Goal: Check status

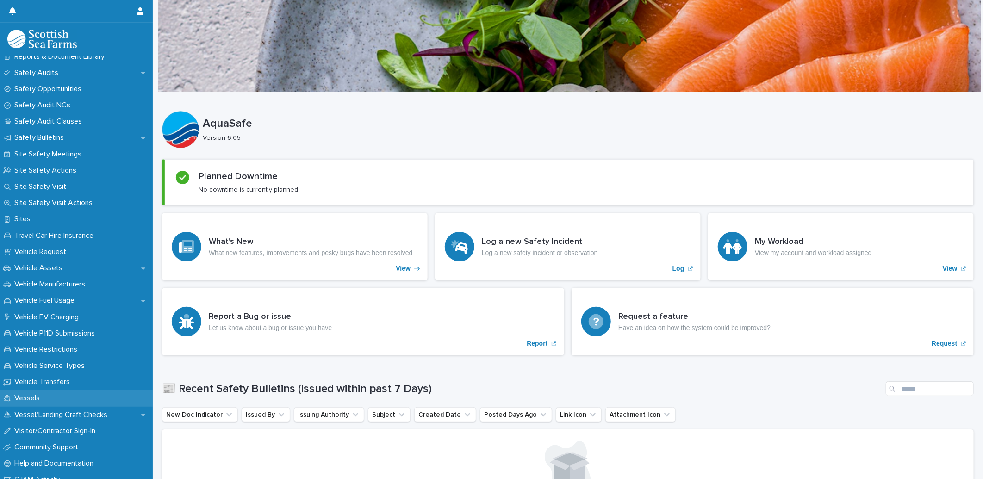
scroll to position [514, 0]
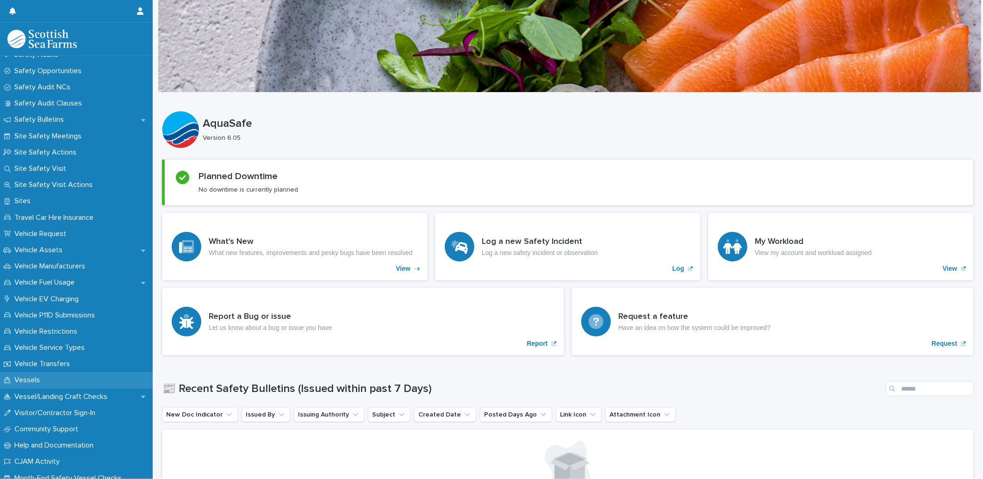
click at [36, 380] on p "Vessels" at bounding box center [29, 380] width 37 height 9
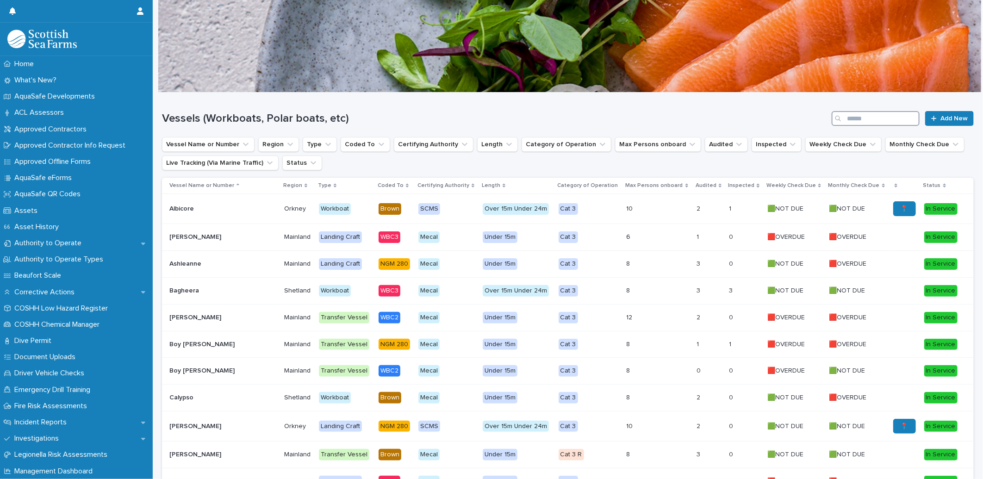
click at [861, 113] on input "Search" at bounding box center [876, 118] width 88 height 15
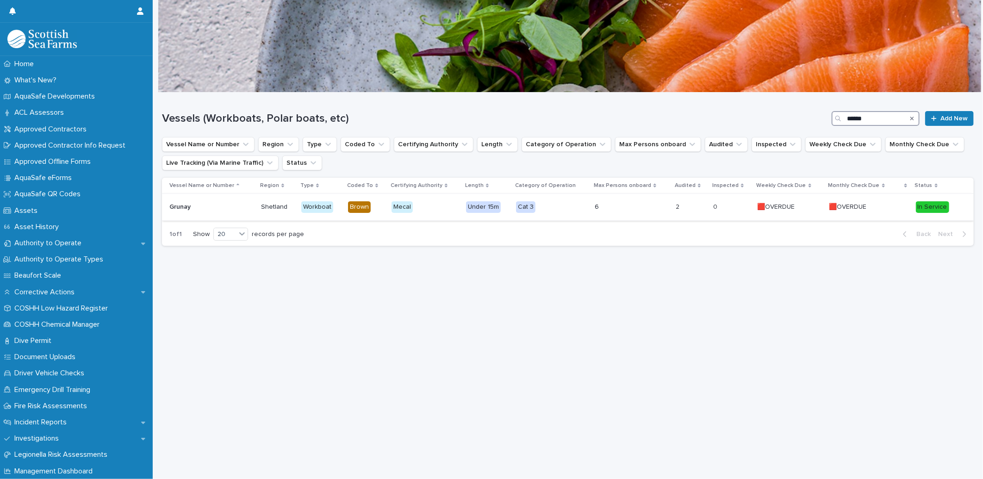
type input "******"
click at [773, 206] on p "🟥OVERDUE" at bounding box center [777, 206] width 39 height 10
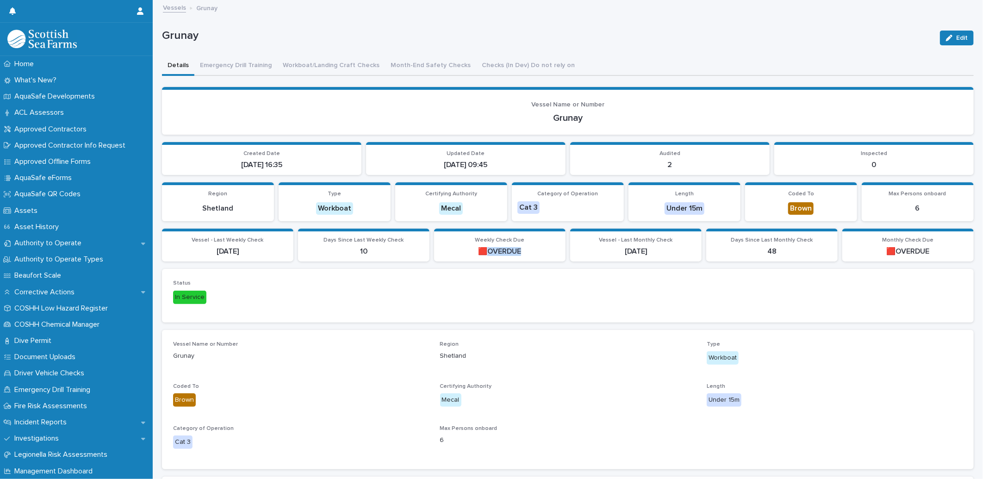
drag, startPoint x: 484, startPoint y: 248, endPoint x: 520, endPoint y: 251, distance: 36.2
click at [520, 251] on p "🟥OVERDUE" at bounding box center [500, 251] width 120 height 9
drag, startPoint x: 520, startPoint y: 251, endPoint x: 631, endPoint y: 312, distance: 126.6
click at [621, 315] on div "Status In Service" at bounding box center [568, 295] width 812 height 53
drag, startPoint x: 891, startPoint y: 252, endPoint x: 924, endPoint y: 253, distance: 32.9
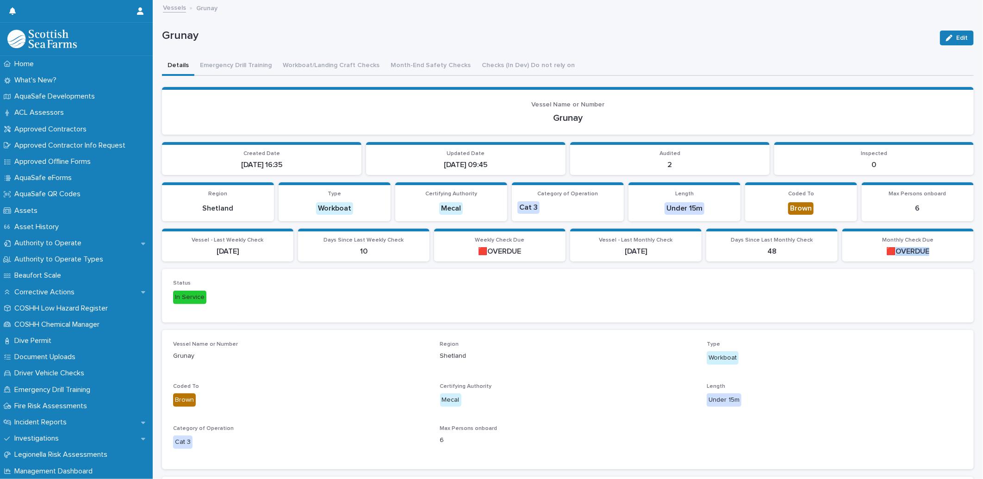
click at [924, 253] on p "🟥OVERDUE" at bounding box center [908, 251] width 120 height 9
drag, startPoint x: 924, startPoint y: 253, endPoint x: 907, endPoint y: 307, distance: 56.4
click at [907, 307] on div "Status In Service" at bounding box center [568, 295] width 790 height 31
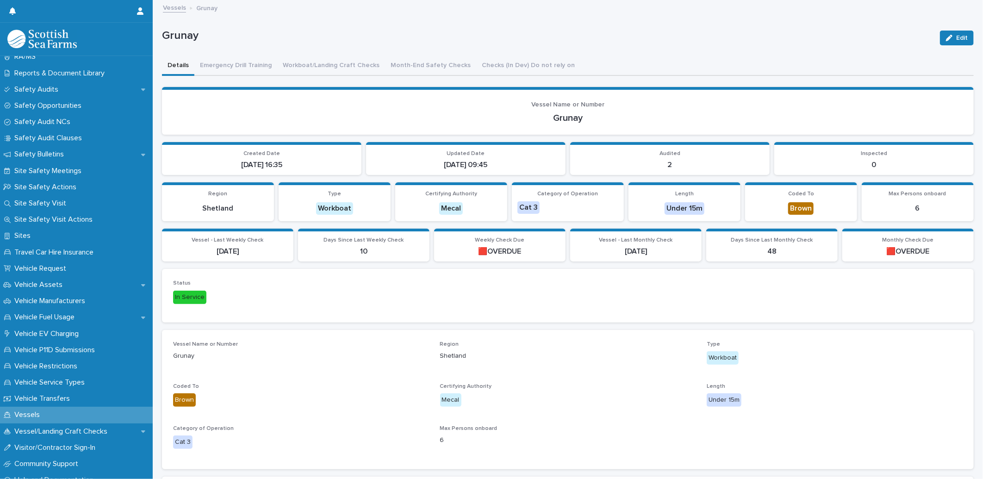
scroll to position [537, 0]
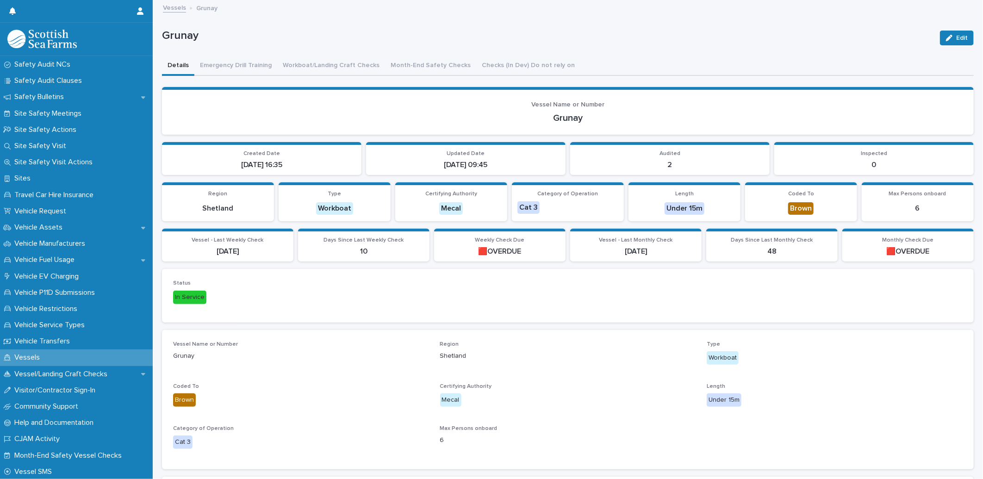
click at [916, 394] on p "Under 15m" at bounding box center [835, 399] width 256 height 13
